Goal: Transaction & Acquisition: Purchase product/service

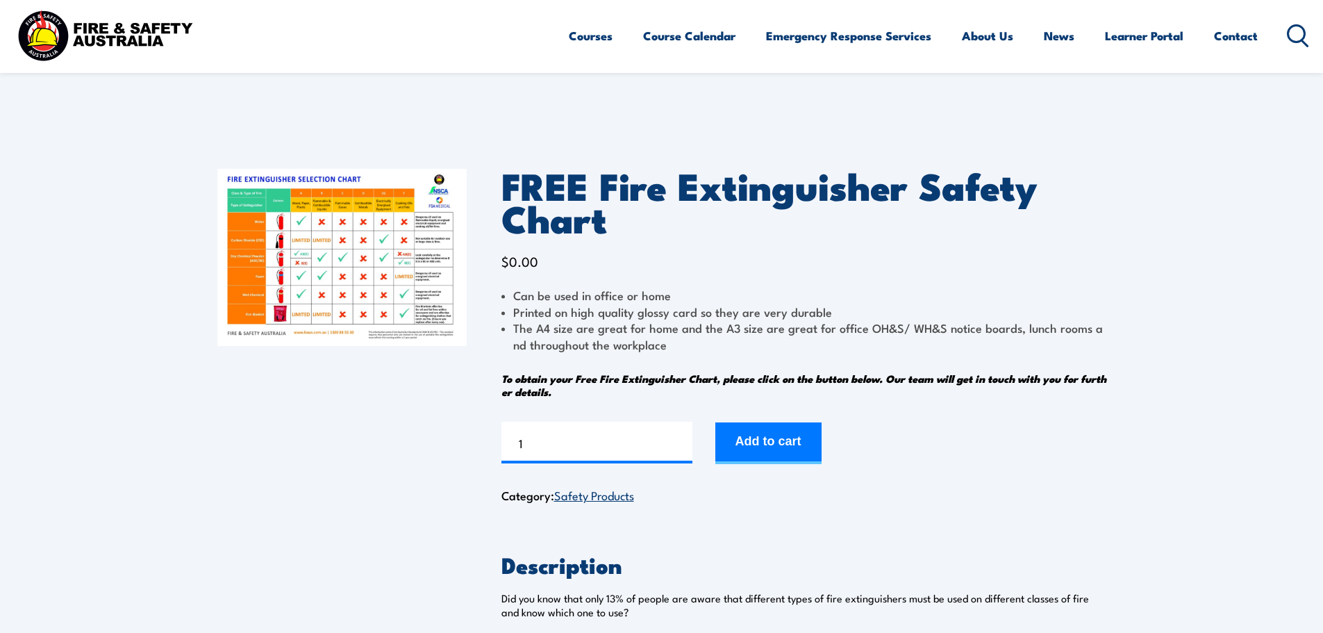
click at [374, 292] on img at bounding box center [341, 257] width 249 height 177
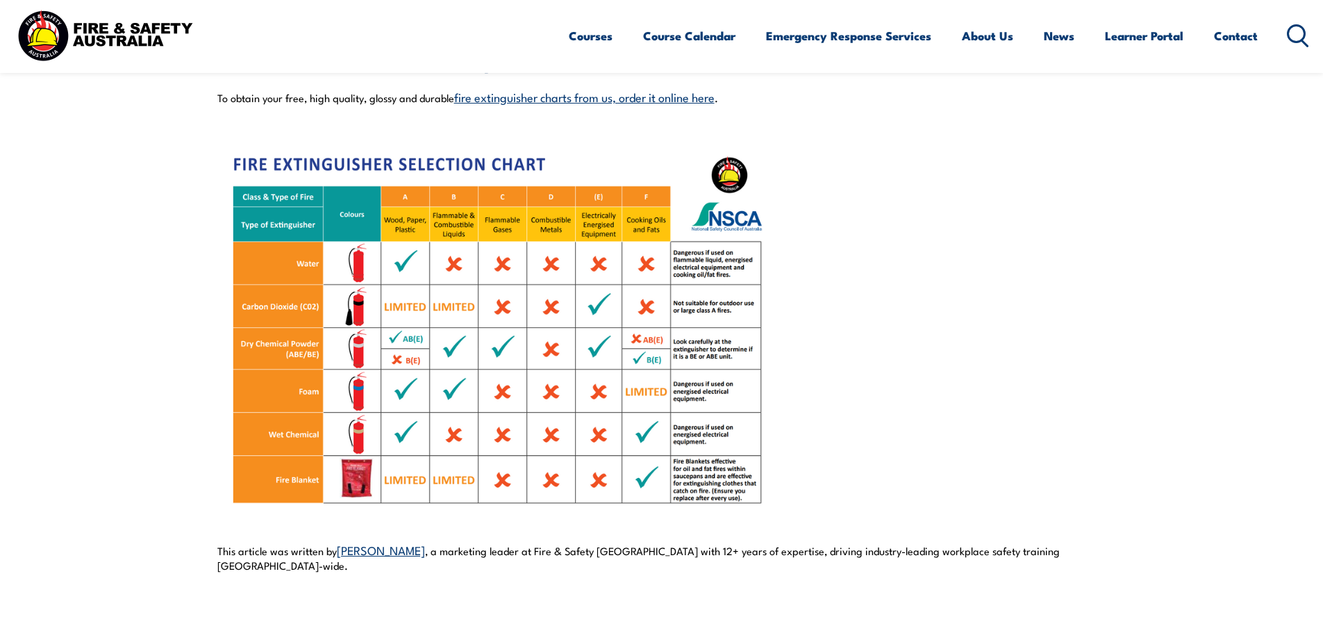
scroll to position [1042, 0]
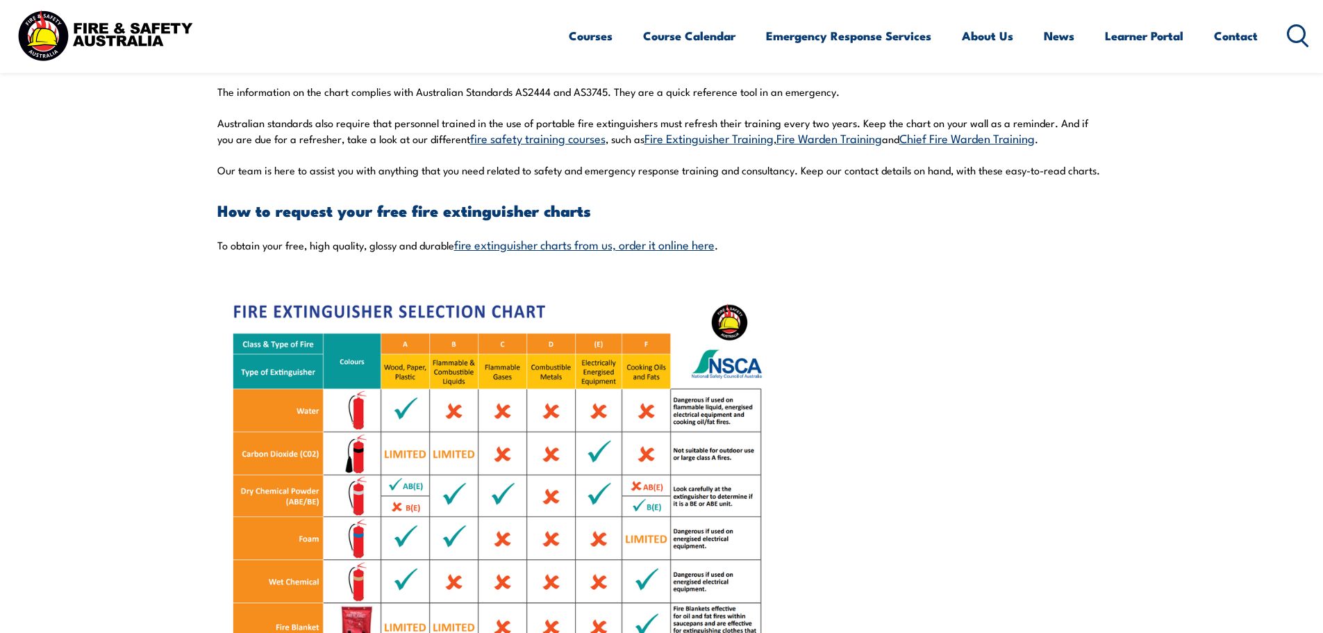
scroll to position [903, 0]
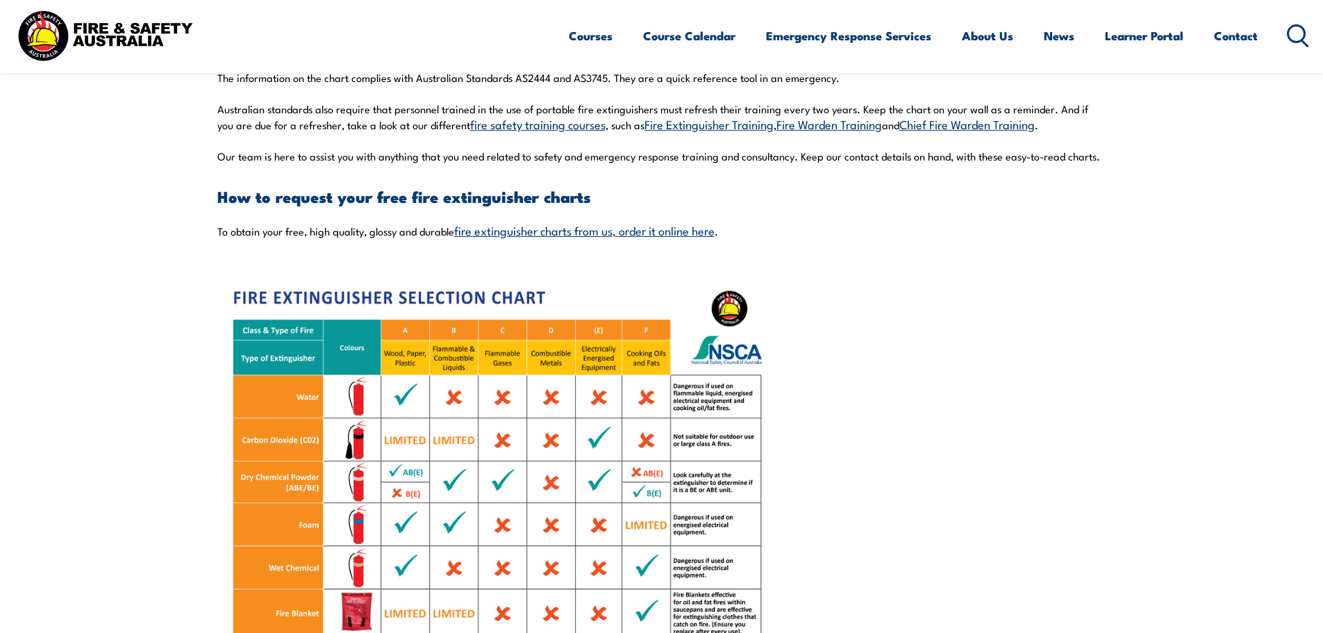
click at [622, 236] on link "fire extinguisher charts from us, order it online here" at bounding box center [584, 230] width 261 height 17
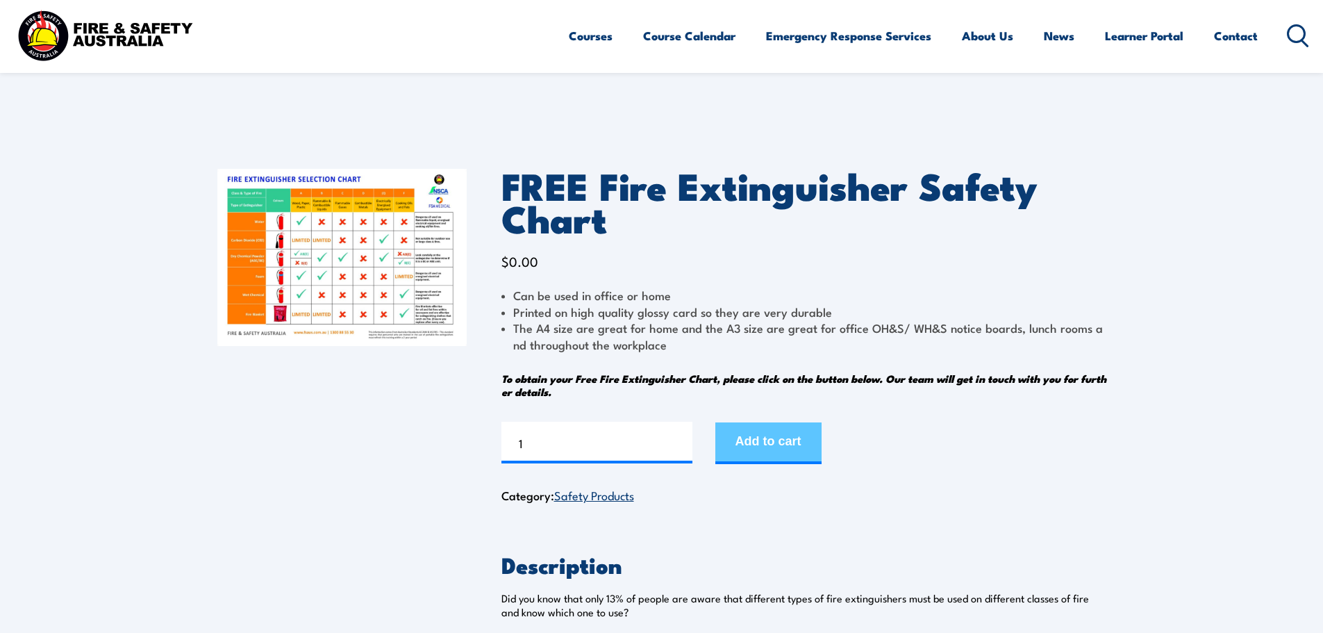
click at [780, 451] on button "Add to cart" at bounding box center [769, 443] width 106 height 42
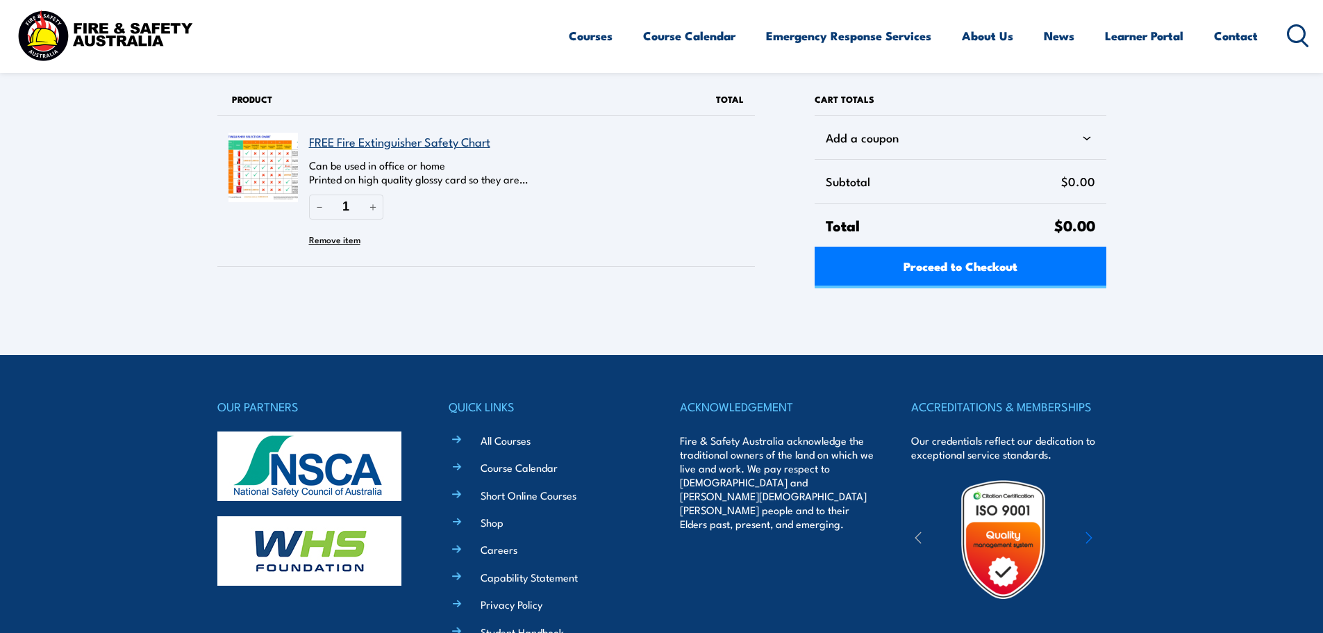
click at [452, 145] on link "FREE Fire Extinguisher Safety Chart" at bounding box center [399, 141] width 181 height 17
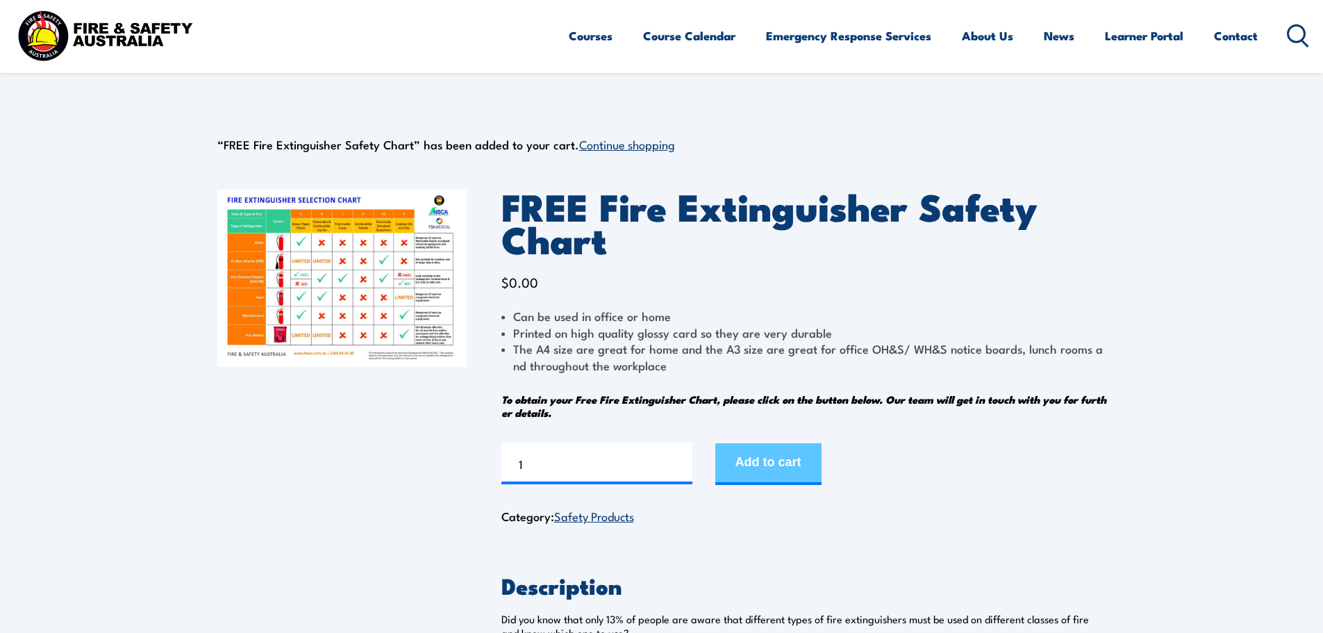
click at [798, 455] on button "Add to cart" at bounding box center [769, 464] width 106 height 42
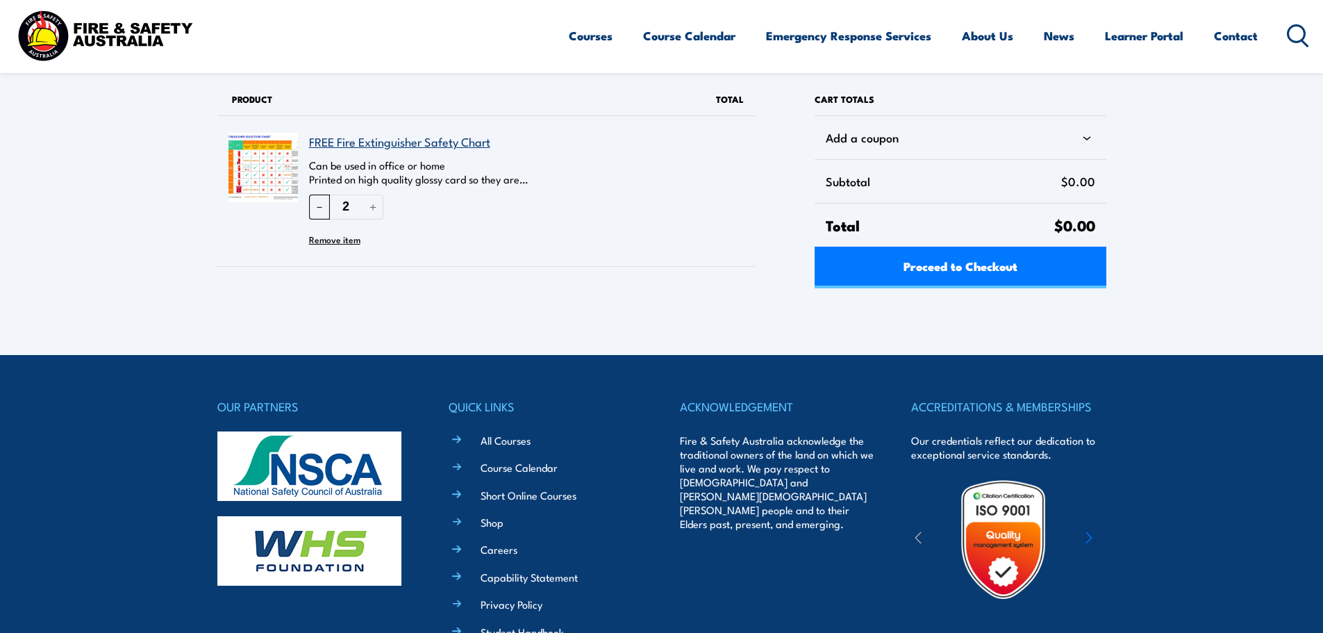
click at [313, 211] on button "－" at bounding box center [319, 207] width 21 height 24
click at [367, 207] on button "＋" at bounding box center [373, 207] width 21 height 24
type input "2"
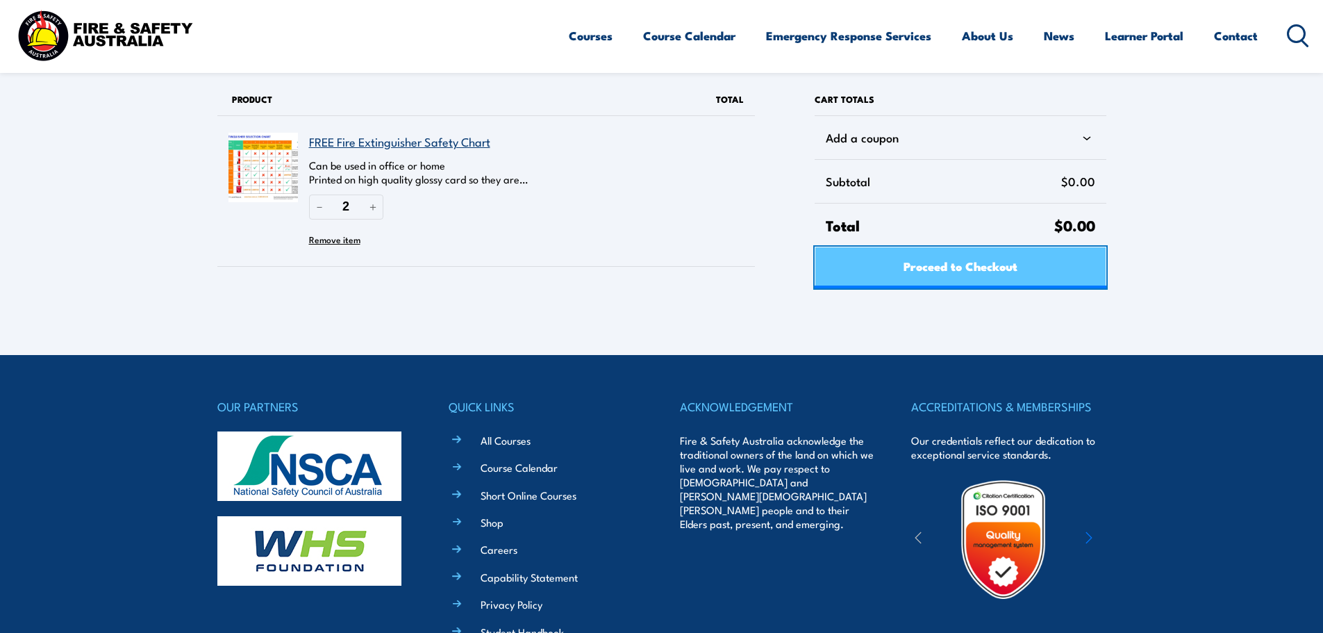
click at [977, 279] on span "Proceed to Checkout" at bounding box center [961, 265] width 114 height 37
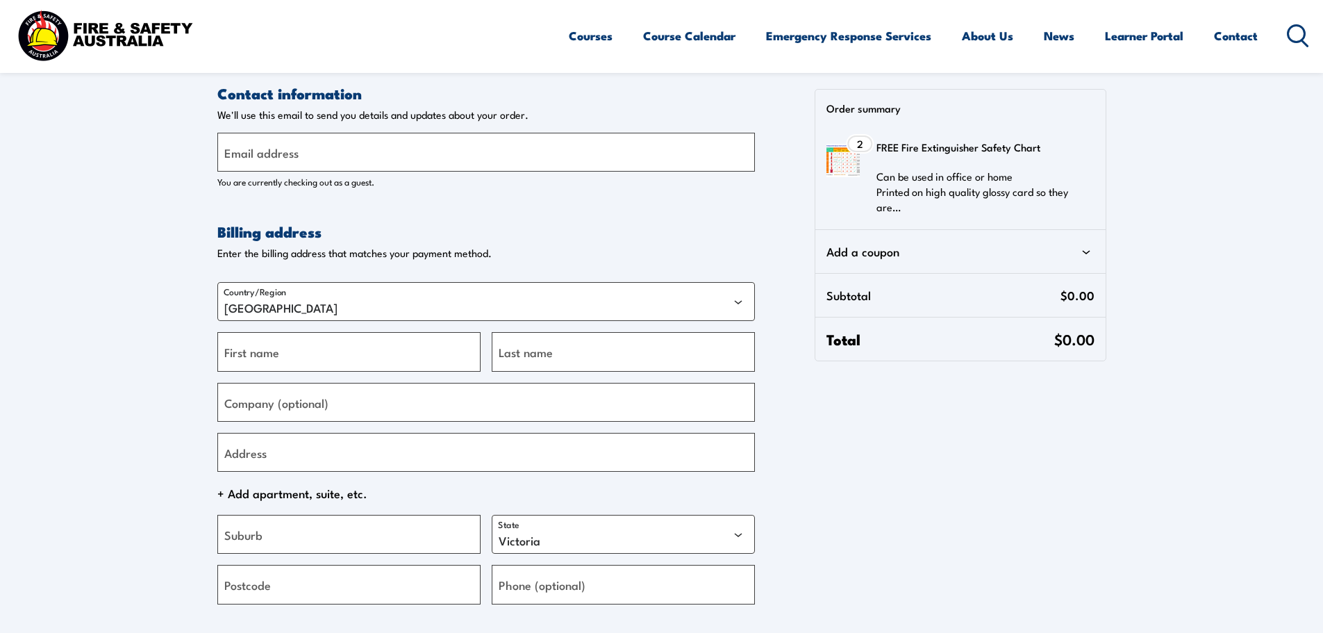
select select "VIC"
click at [393, 157] on input "Email address" at bounding box center [486, 152] width 538 height 39
type input "[EMAIL_ADDRESS][DOMAIN_NAME]"
click at [364, 357] on input "First name" at bounding box center [348, 351] width 263 height 39
type input "[US_STATE]"
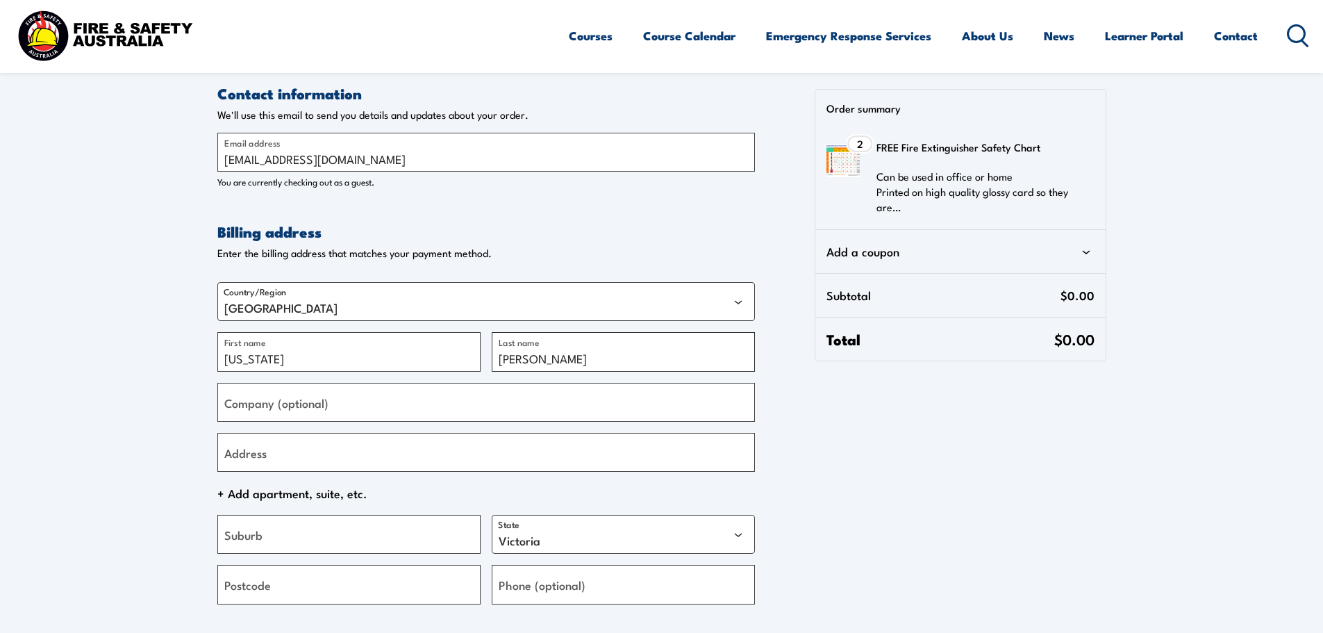
type input "Dean"
click at [380, 406] on input "Company (optional)" at bounding box center [486, 402] width 538 height 39
type input "Islington Dental"
click at [395, 442] on input "Address" at bounding box center [486, 452] width 538 height 39
type input "97 Maitland Rd"
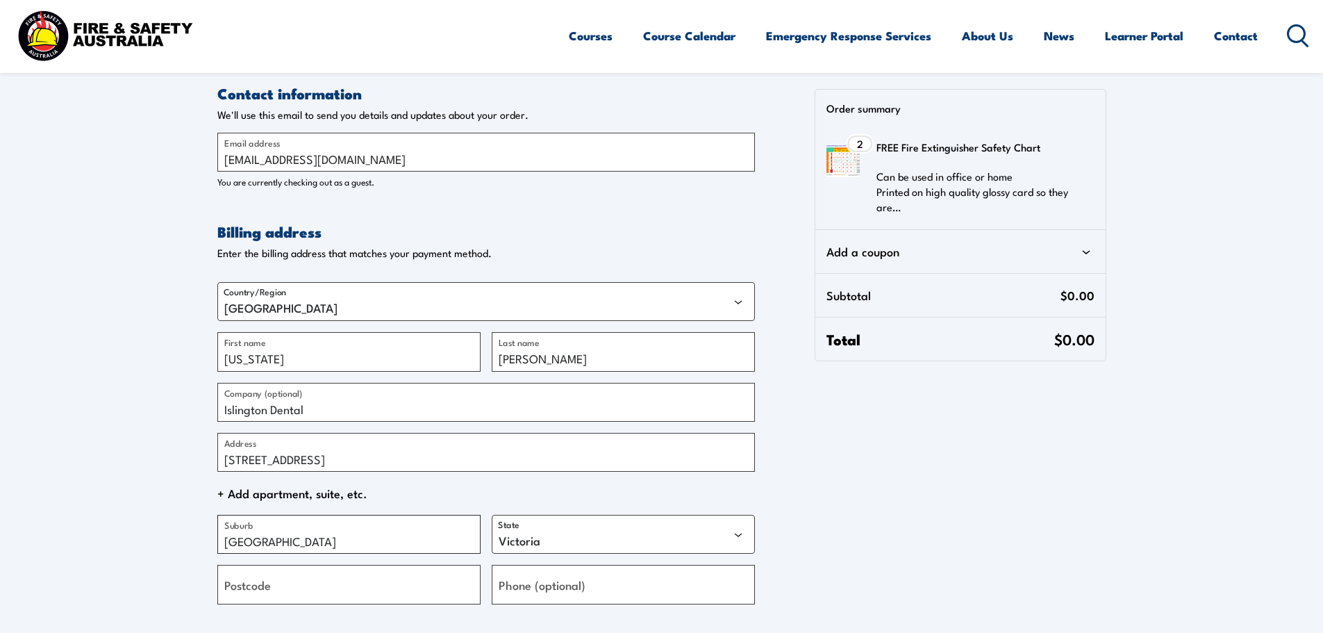
type input "Islington"
select select "NSW"
type input "2296"
click at [500, 591] on input "49696211" at bounding box center [623, 584] width 263 height 39
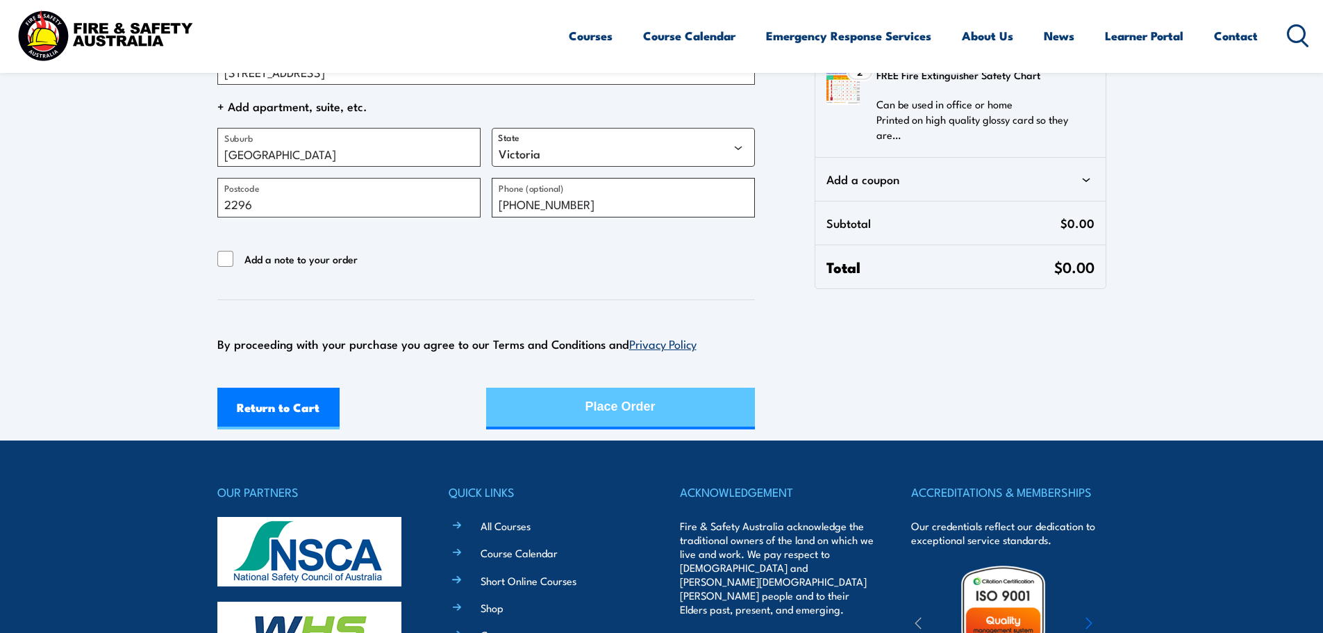
scroll to position [417, 0]
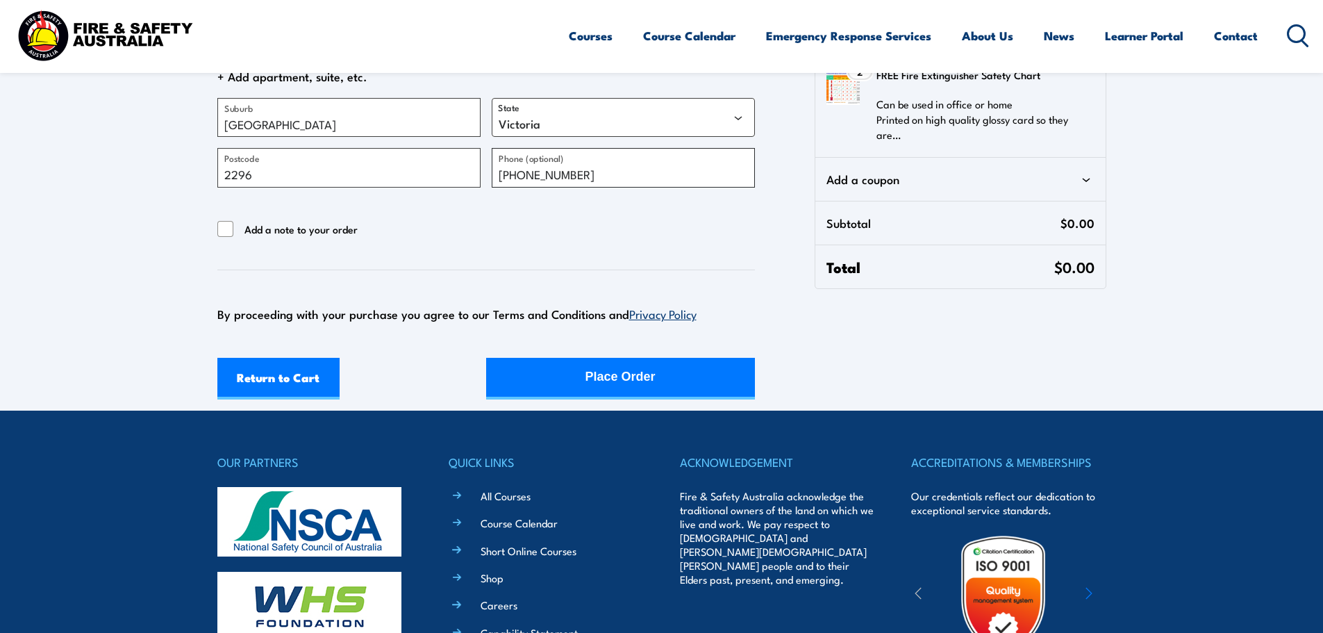
type input "(02)49696211"
click at [329, 221] on form "Contact information Contact information We'll use this email to send you detail…" at bounding box center [486, 33] width 538 height 733
click at [330, 225] on span "Add a note to your order" at bounding box center [301, 229] width 113 height 17
click at [234, 225] on input "Add a note to your order" at bounding box center [225, 229] width 17 height 17
checkbox input "true"
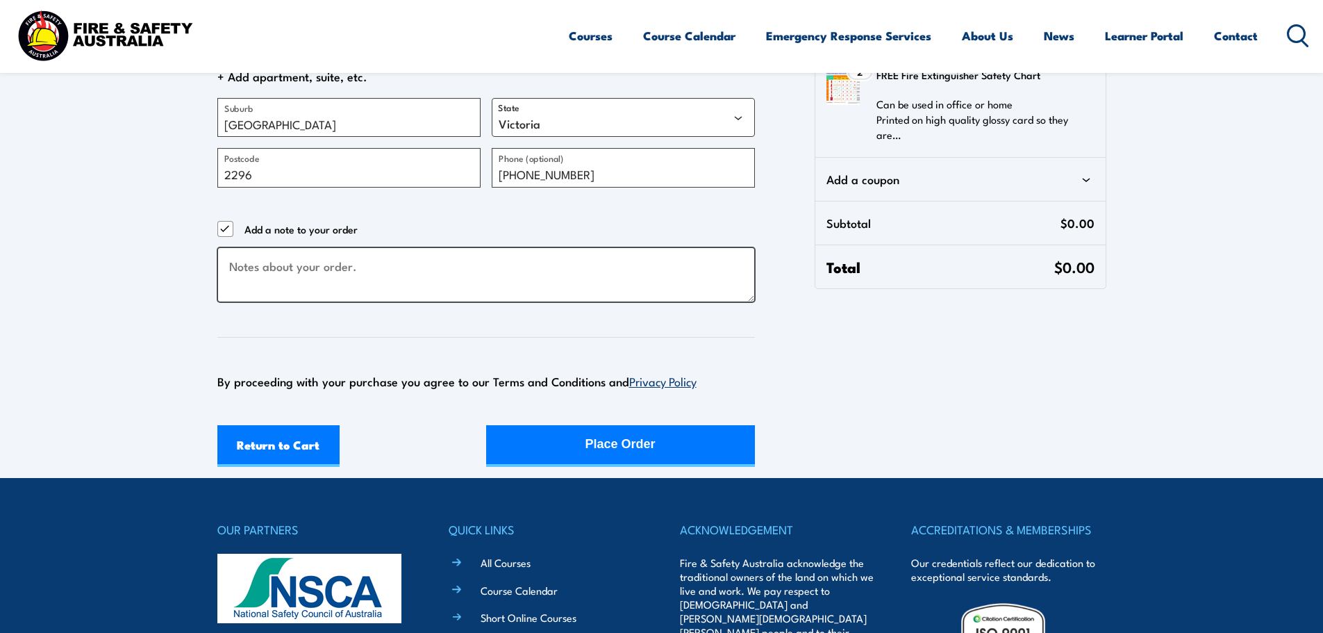
click at [288, 286] on textarea "Checkout" at bounding box center [486, 274] width 538 height 55
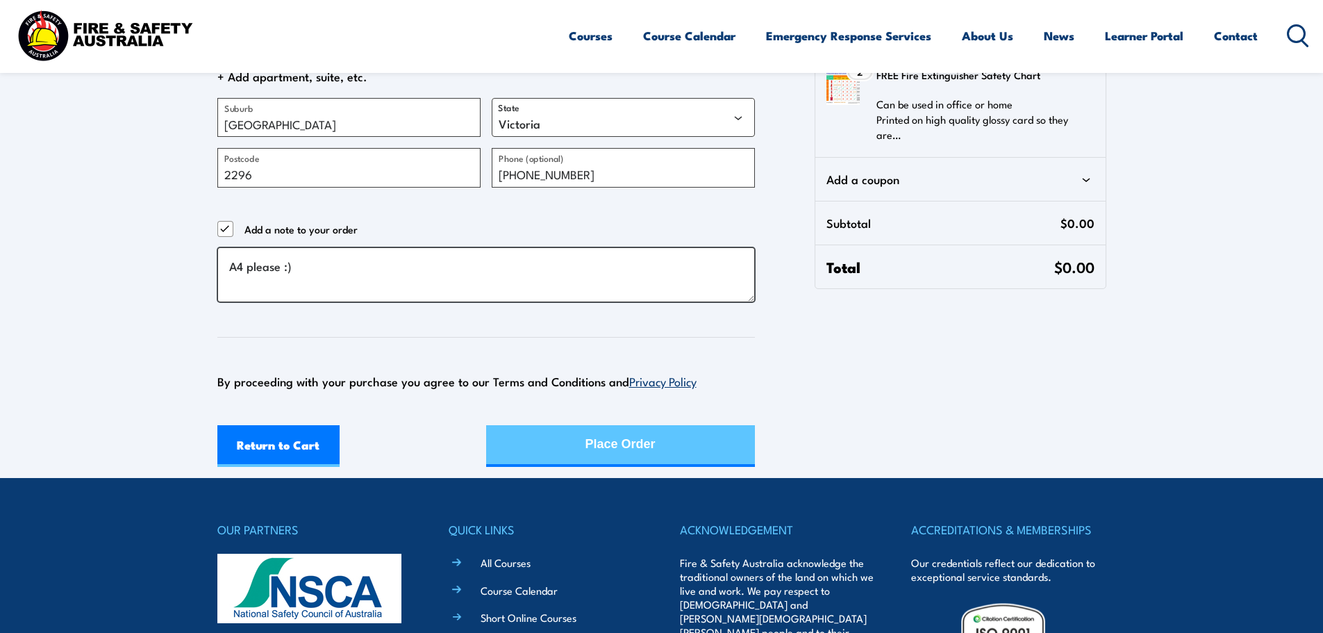
type textarea "A4 please :)"
click at [656, 449] on div "Place Order" at bounding box center [621, 444] width 70 height 37
